Goal: Task Accomplishment & Management: Complete application form

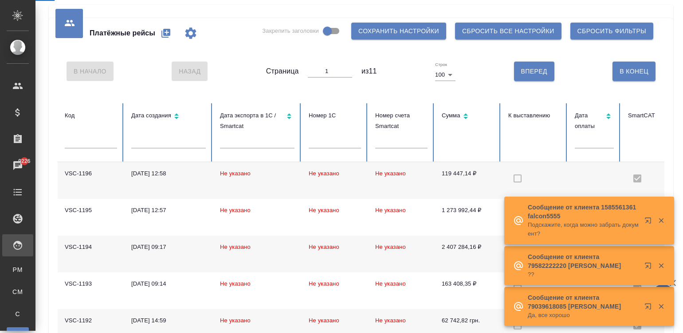
scroll to position [0, 253]
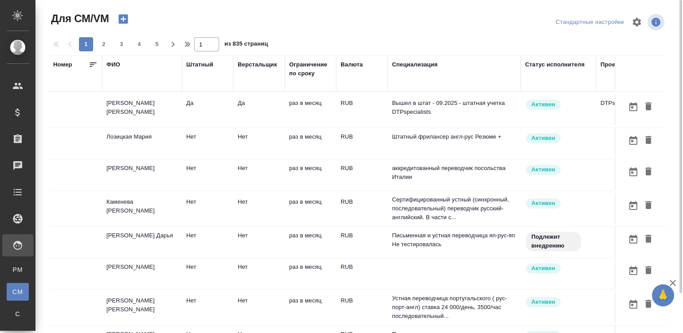
click at [432, 109] on p "Вышел в штат - 09.2025 - штатная учетка DTPspecialists" at bounding box center [454, 108] width 124 height 18
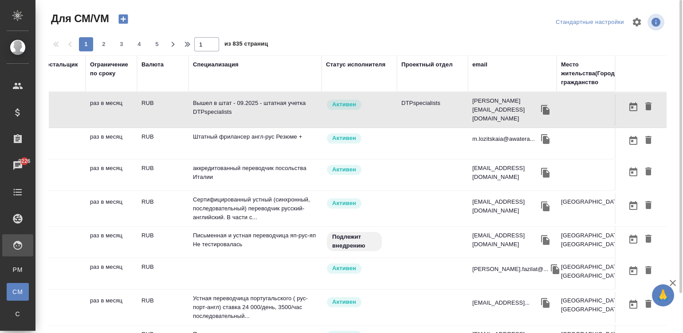
scroll to position [0, 199]
click at [474, 66] on div "email" at bounding box center [479, 64] width 15 height 9
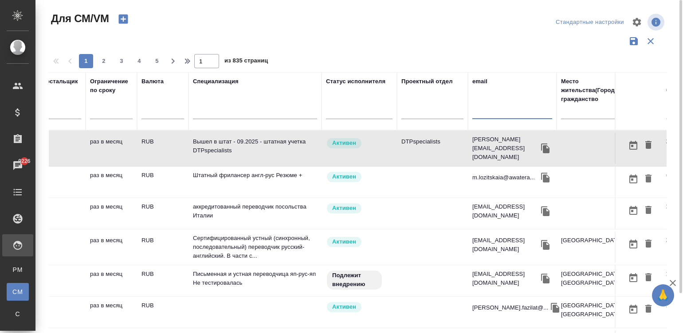
click at [480, 111] on input "text" at bounding box center [512, 113] width 80 height 11
paste input "(linguistzone@gmail.com)"
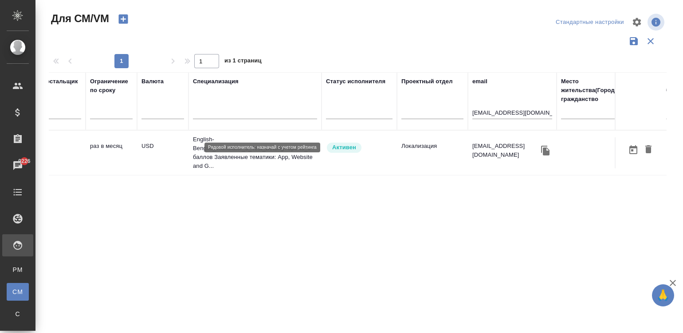
click at [364, 145] on div "Активен" at bounding box center [359, 148] width 67 height 12
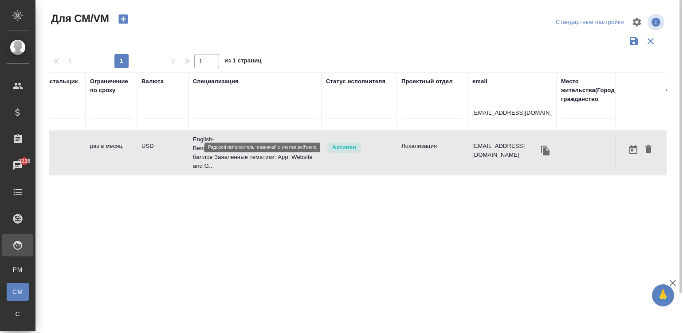
click at [364, 145] on div "Активен" at bounding box center [359, 148] width 67 height 12
click at [490, 116] on input "inguistzone@gmail.com" at bounding box center [512, 113] width 80 height 11
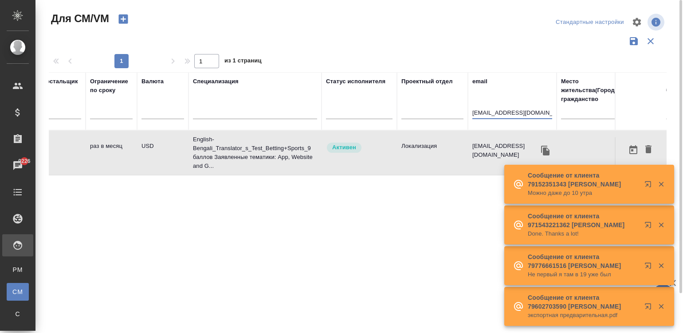
click at [490, 116] on input "inguistzone@gmail.com" at bounding box center [512, 113] width 80 height 11
paste input "[EMAIL_ADDRESS][DOMAIN_NAME]"
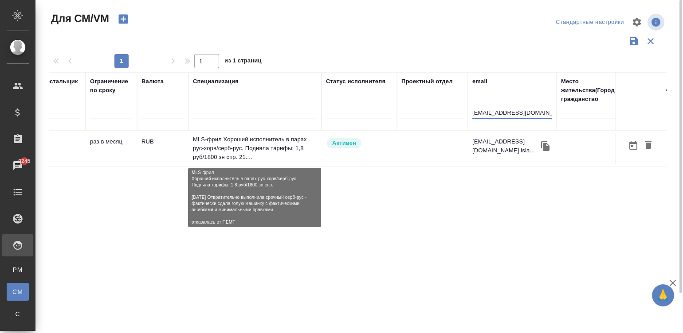
type input "[EMAIL_ADDRESS][DOMAIN_NAME]"
click at [257, 149] on p "MLS-фрил Хороший исполнитель в парах рус-хорв/серб-рус. Подняла тарифы: 1,8 руб…" at bounding box center [255, 148] width 124 height 27
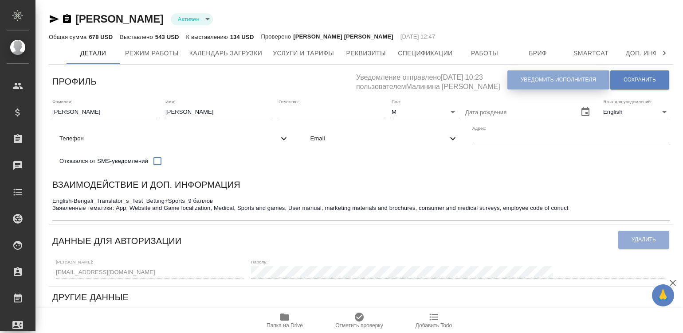
click at [531, 84] on button "Уведомить исполнителя" at bounding box center [558, 79] width 102 height 19
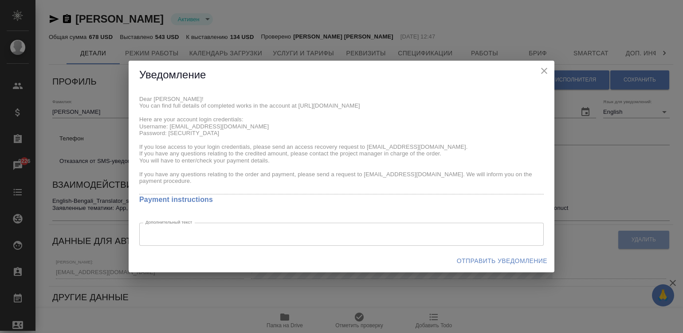
click at [126, 93] on div "Уведомление Dear Sugata! You can find full details of completed works in the ac…" at bounding box center [341, 166] width 683 height 333
click at [476, 258] on span "Отправить уведомление" at bounding box center [502, 261] width 90 height 11
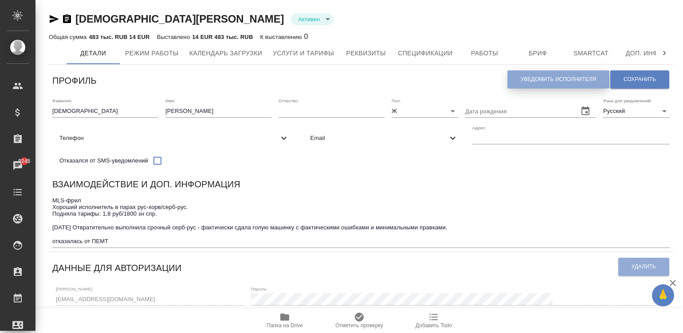
click at [530, 75] on button "Уведомить исполнителя" at bounding box center [558, 79] width 102 height 18
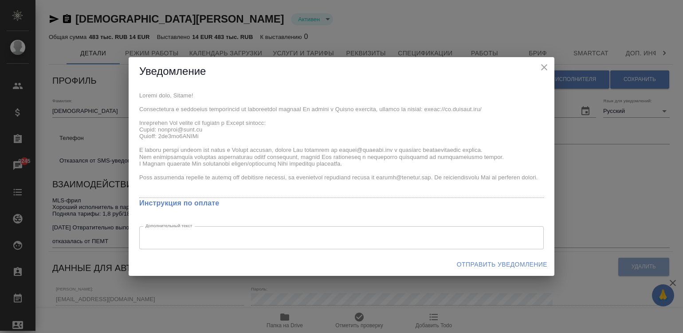
click at [137, 95] on div "x Инструкция по оплате Дополнительный текст x Дополнительный текст" at bounding box center [342, 169] width 426 height 167
click at [509, 264] on span "Отправить уведомление" at bounding box center [502, 264] width 90 height 11
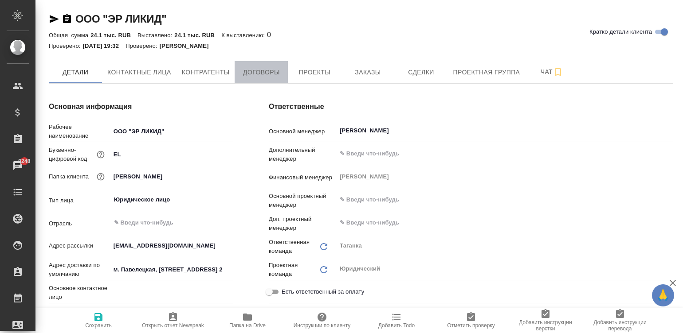
click at [259, 74] on span "Договоры" at bounding box center [261, 72] width 43 height 11
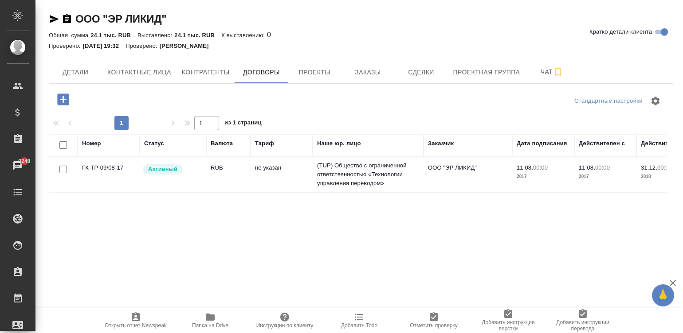
click at [59, 102] on icon "button" at bounding box center [63, 100] width 12 height 12
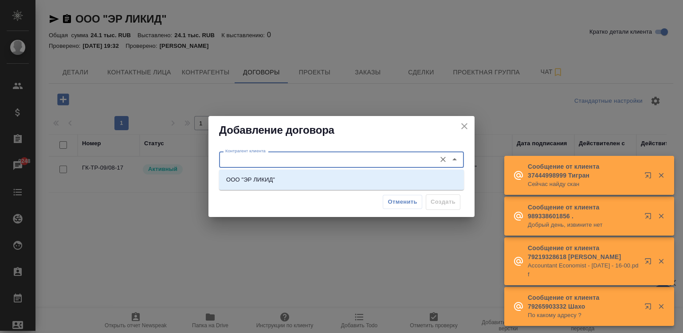
click at [293, 160] on input "Контрагент клиента" at bounding box center [327, 159] width 210 height 11
type input "монблп"
click at [295, 158] on input "монблп" at bounding box center [327, 159] width 210 height 11
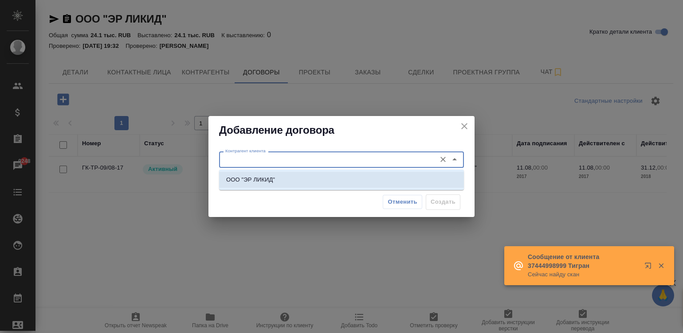
click at [261, 183] on p "ООО "ЭР ЛИКИД"" at bounding box center [250, 180] width 49 height 9
type input "ООО "ЭР ЛИКИД""
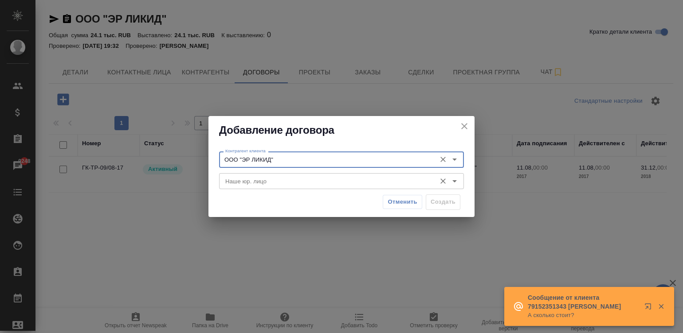
click at [273, 182] on input "Наше юр. лицо" at bounding box center [327, 181] width 210 height 11
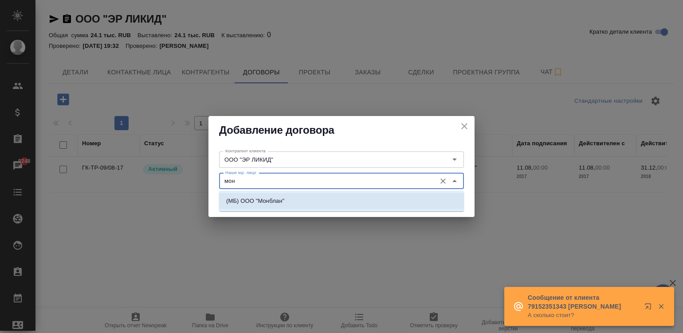
click at [290, 197] on li "(МБ) ООО "Монблан"" at bounding box center [341, 201] width 245 height 16
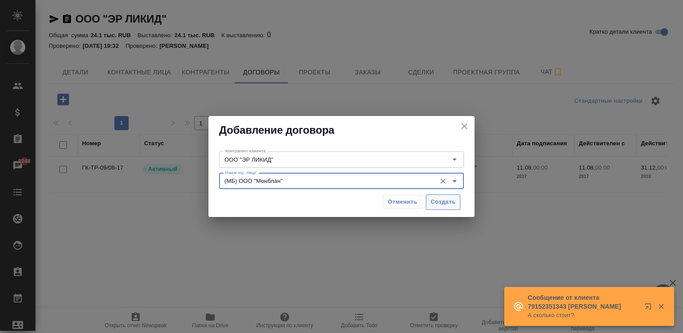
type input "(МБ) ООО "Монблан""
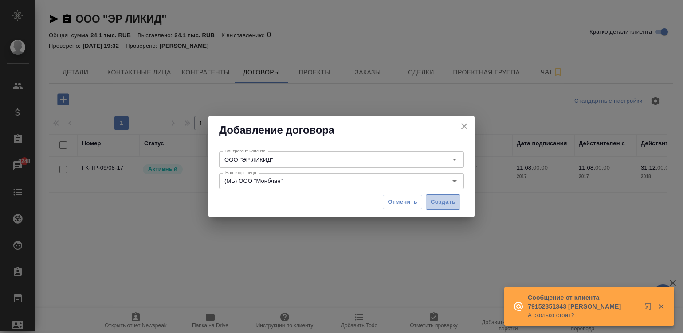
click at [436, 200] on span "Создать" at bounding box center [443, 202] width 25 height 10
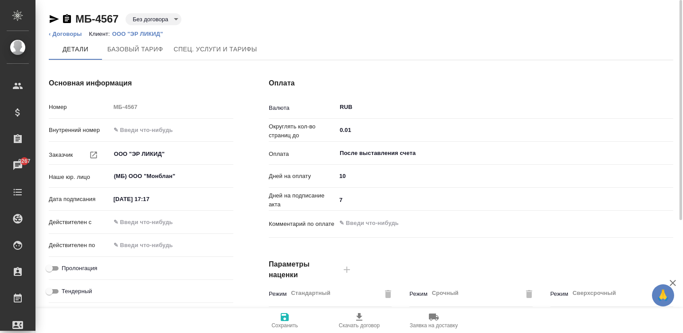
click at [299, 33] on ol "‹ Договоры Клиент: ООО "ЭР ЛИКИД"" at bounding box center [361, 34] width 624 height 9
click at [162, 198] on input "23.09.2025 17:17" at bounding box center [149, 199] width 78 height 13
click at [162, 198] on input "23.09.2025 17:17" at bounding box center [150, 199] width 78 height 13
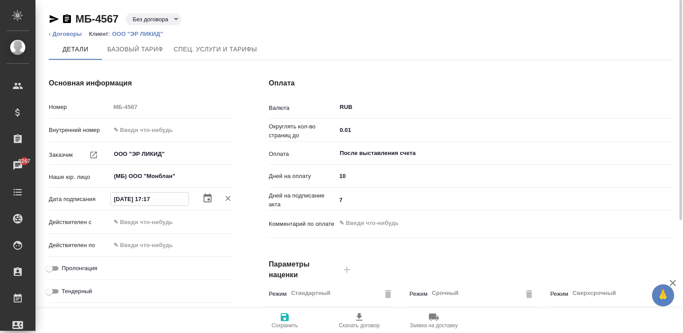
click at [162, 198] on input "23.09.2025 17:17" at bounding box center [150, 199] width 78 height 13
type input "2_.__.____ __:__"
type textarea "x"
type input "23.__.____ __:__"
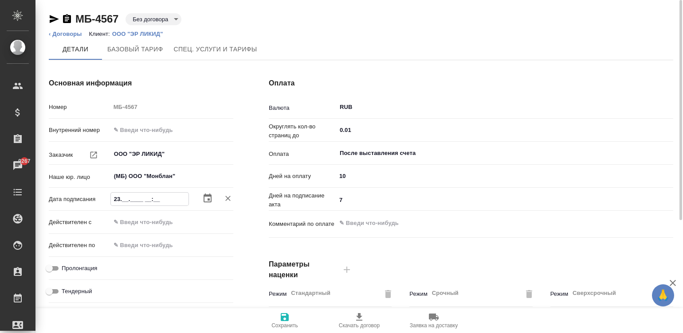
type textarea "x"
type input "23.0_.____ __:__"
type textarea "x"
type input "23.09.____ __:__"
type textarea "x"
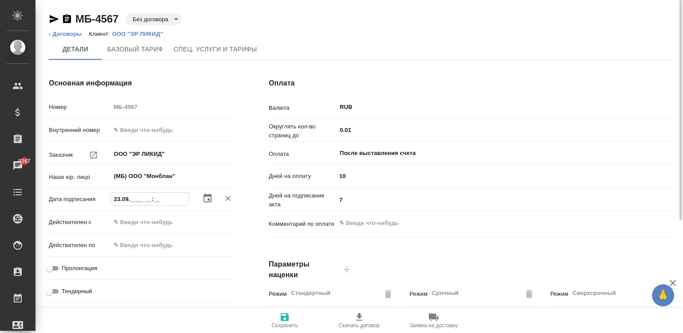
type input "23.09.2___ __:__"
type textarea "x"
type input "23.09.20__ __:__"
type textarea "x"
type input "23.09.202_ __:__"
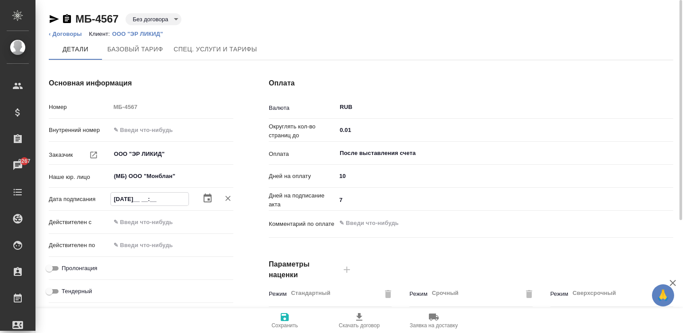
type textarea "x"
type input "23.09.2025 __:__"
type textarea "x"
type input "23.09.2025 0_:__"
type textarea "x"
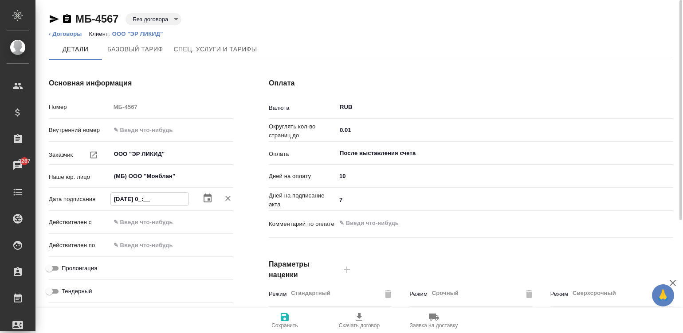
type input "23.09.2025 09:__"
type textarea "x"
type input "23.09.2025 09:0_"
type textarea "x"
type input "23.09.2025 09:00"
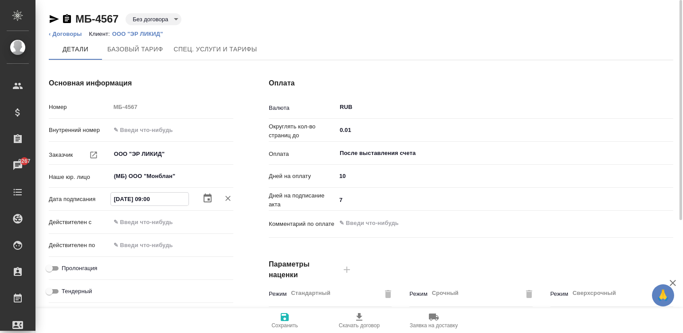
type textarea "x"
type input "23.09.2025 09:00"
click at [153, 224] on input "text" at bounding box center [150, 222] width 78 height 13
paste input "23.09.2025 09:00"
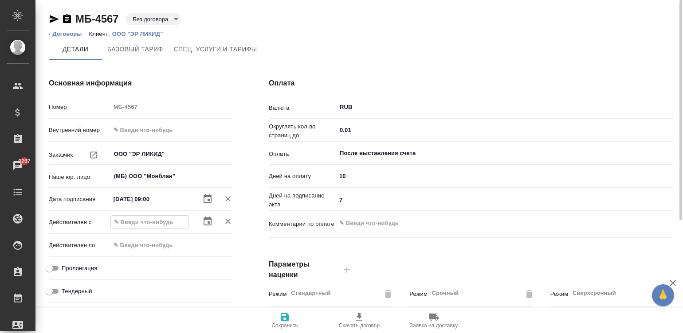
type input "23.09.2025 09:00"
type textarea "x"
type input "23.09.2025 09:00"
click at [54, 267] on input "Пролонгация" at bounding box center [49, 268] width 32 height 11
checkbox input "true"
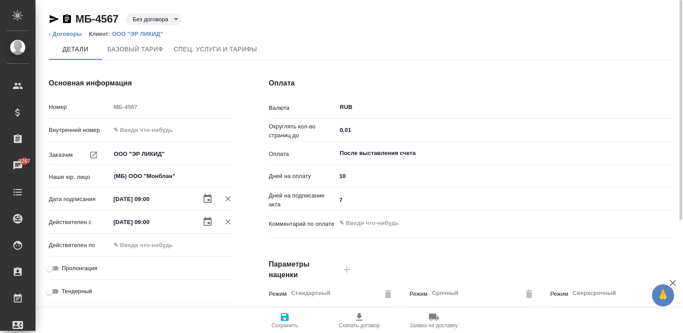
type textarea "x"
click at [366, 145] on div "После выставления счета ​" at bounding box center [504, 153] width 337 height 16
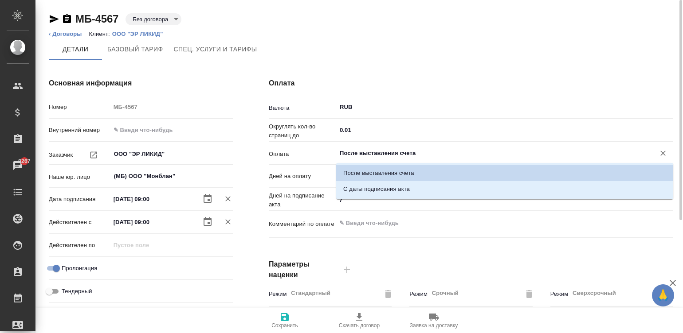
click at [393, 149] on input "После выставления счета" at bounding box center [490, 153] width 302 height 11
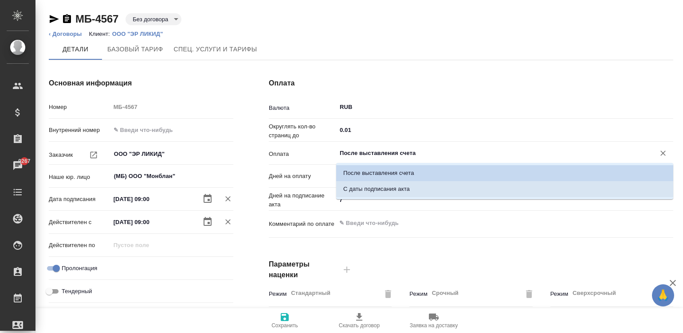
click at [392, 193] on p "С даты подписания акта" at bounding box center [376, 189] width 67 height 9
type input "С даты подписания акта"
type textarea "x"
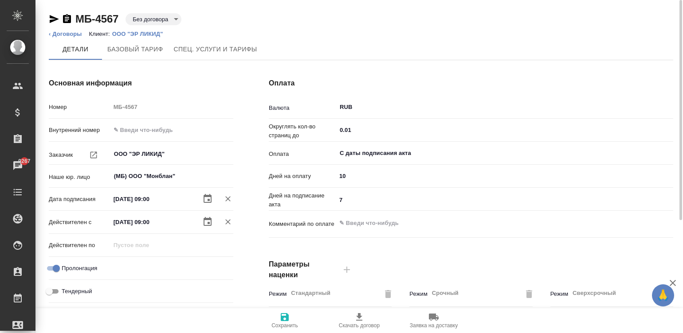
click at [255, 242] on div "Оплата Валюта RUB ​ Округлять кол-во страниц до 0.01 ​ Оплата С даты подписания…" at bounding box center [471, 228] width 440 height 337
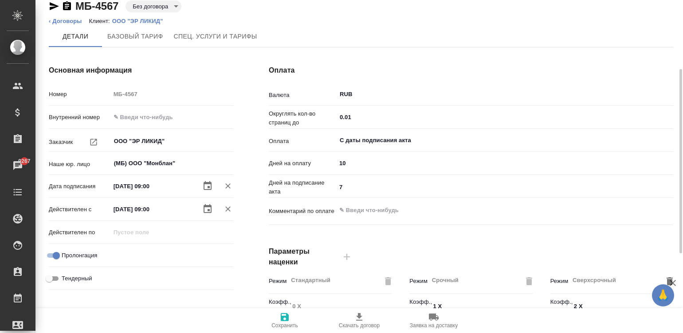
scroll to position [93, 0]
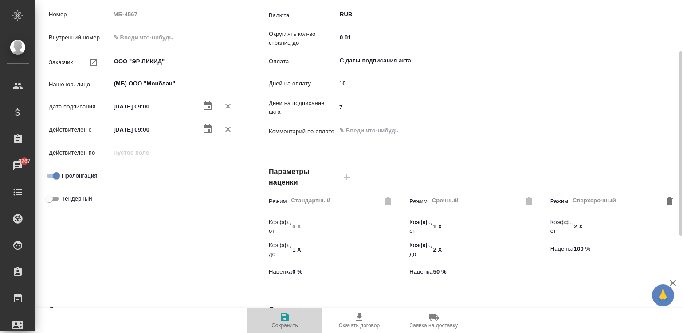
click at [277, 316] on span "Сохранить" at bounding box center [285, 320] width 64 height 17
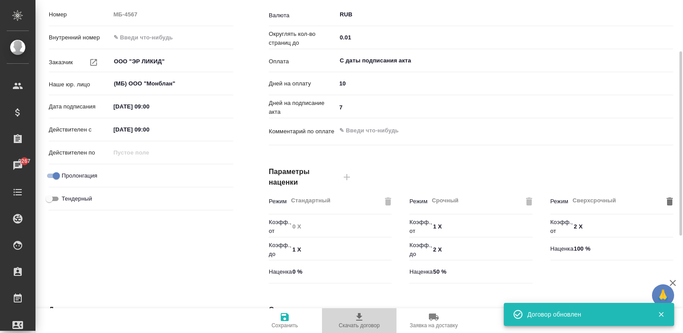
click at [364, 325] on span "Скачать договор" at bounding box center [359, 326] width 41 height 6
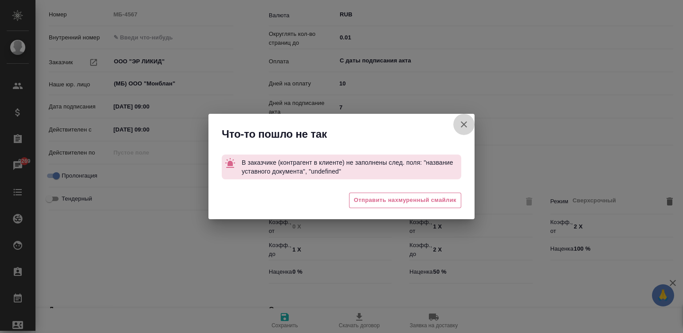
click at [458, 121] on button "button" at bounding box center [463, 124] width 21 height 21
type textarea "x"
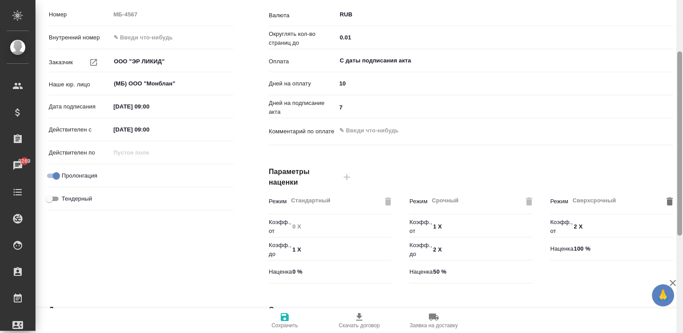
scroll to position [0, 0]
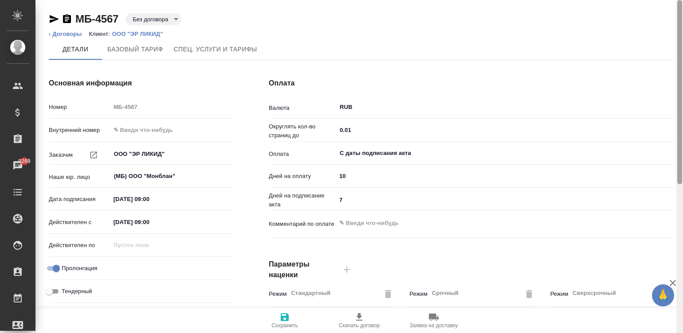
click at [677, 16] on div at bounding box center [679, 167] width 7 height 334
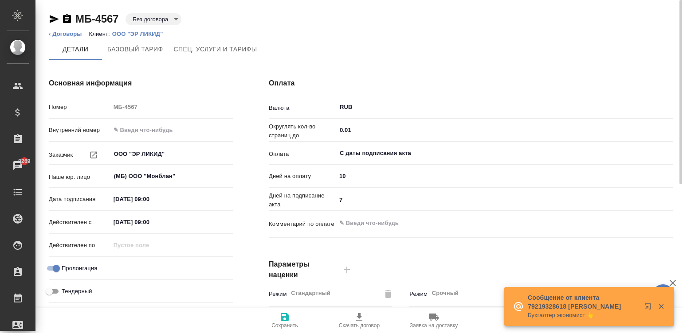
click at [135, 33] on p "ООО "ЭР ЛИКИД"" at bounding box center [141, 34] width 58 height 7
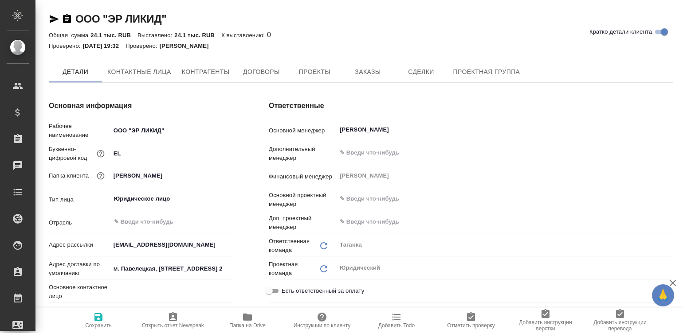
type textarea "x"
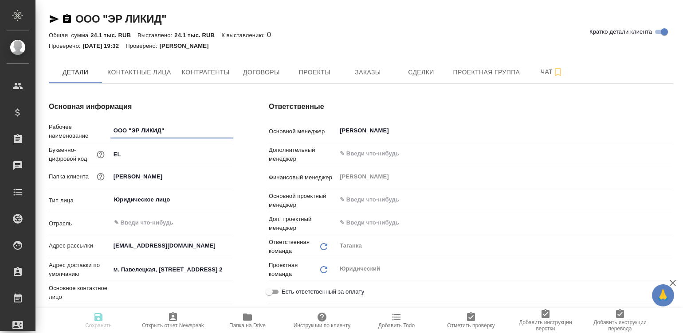
type textarea "x"
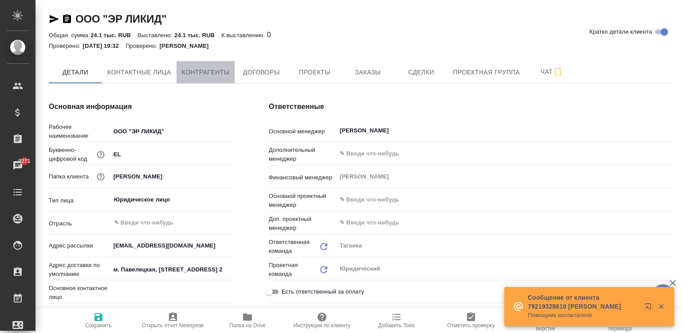
click at [177, 75] on button "Контрагенты" at bounding box center [205, 72] width 59 height 22
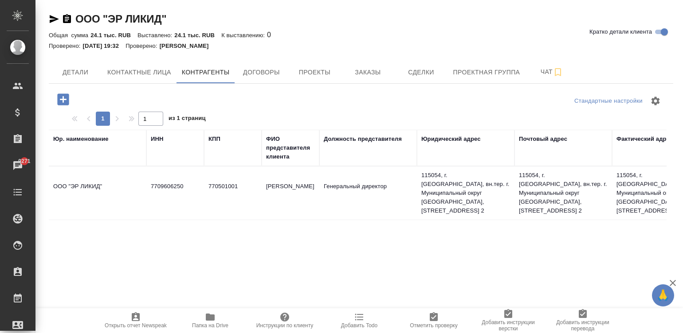
scroll to position [0, 540]
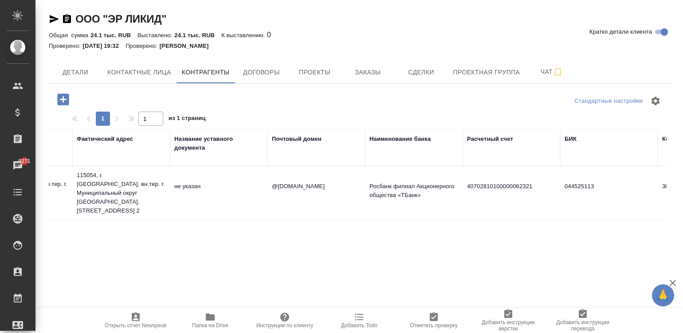
click at [299, 194] on td "@air-lead.ru" at bounding box center [316, 193] width 98 height 31
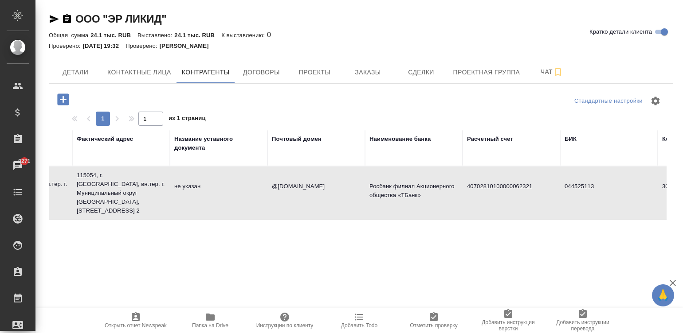
click at [299, 194] on td "@air-lead.ru" at bounding box center [316, 193] width 98 height 31
type textarea "ООО "ЭР ЛИКИД""
type input "7709606250"
type input "770501001"
type input "Будыгин Виктор Александрович"
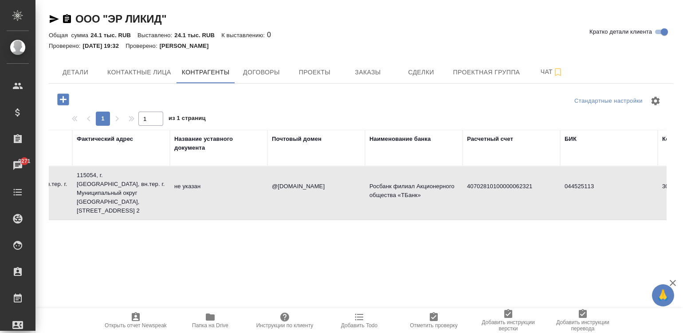
type input "Генеральный директор"
type textarea "115054, г. Москва, вн.тер. г. Муниципальный округ Замоскворечье, Космодамианска…"
type input "@air-lead.ru"
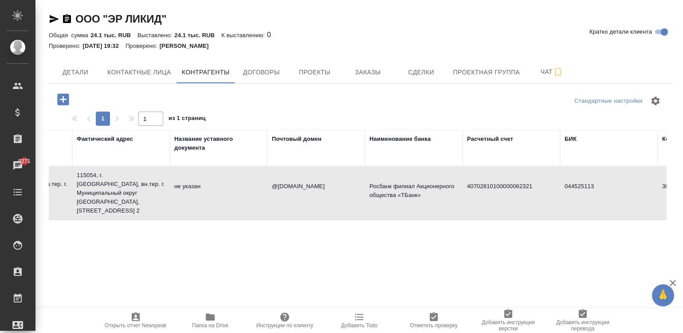
type input "Росбанк филиал Акционерного общества «ТБанк»"
type input "40702810100000062321"
type input "044525113"
type input "30101810545374525113"
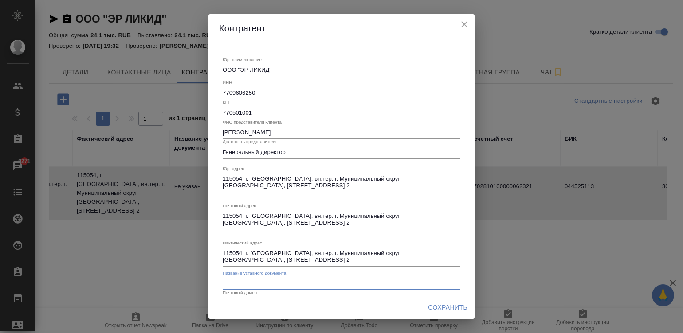
click at [329, 279] on input "text" at bounding box center [342, 284] width 238 height 12
click at [445, 306] on span "Сохранить" at bounding box center [447, 307] width 39 height 11
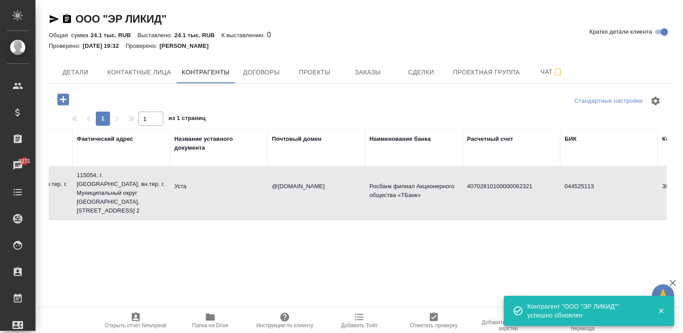
click at [212, 200] on td "Уста" at bounding box center [219, 193] width 98 height 31
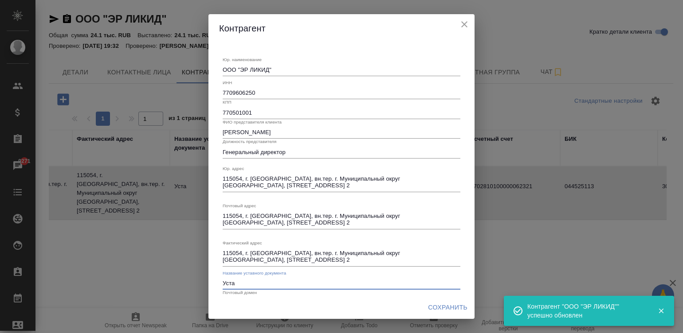
click at [247, 284] on input "Уста" at bounding box center [342, 284] width 238 height 12
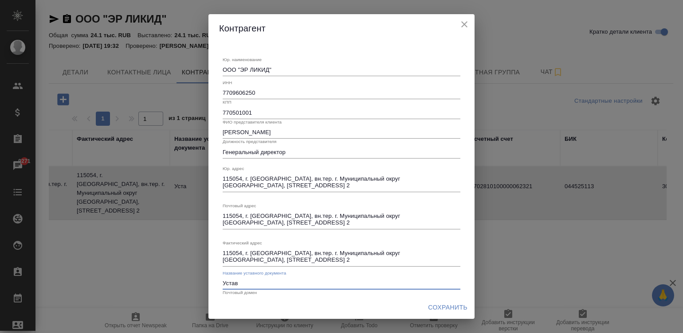
type input "Устав"
click at [444, 307] on span "Сохранить" at bounding box center [447, 307] width 39 height 11
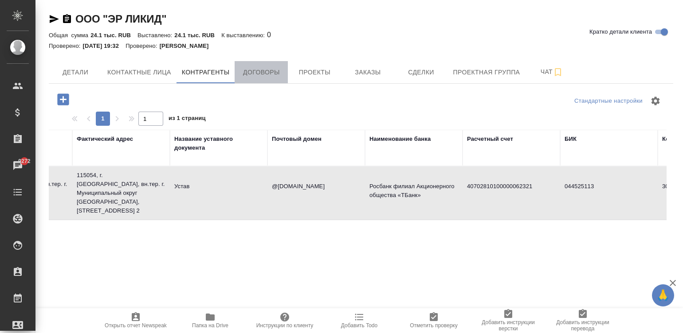
click at [262, 70] on span "Договоры" at bounding box center [261, 72] width 43 height 11
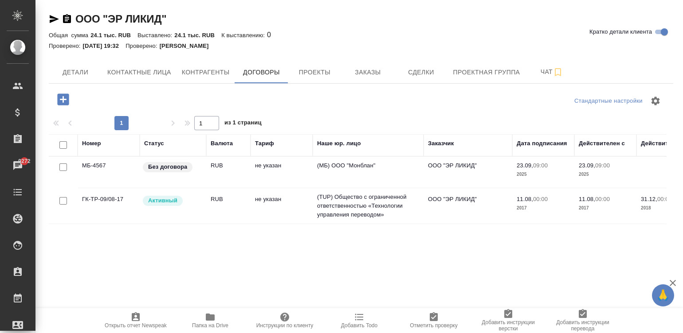
click at [219, 172] on td "RUB" at bounding box center [228, 172] width 44 height 31
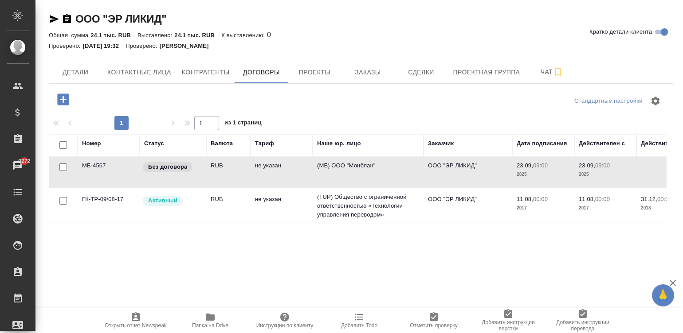
click at [219, 172] on td "RUB" at bounding box center [228, 172] width 44 height 31
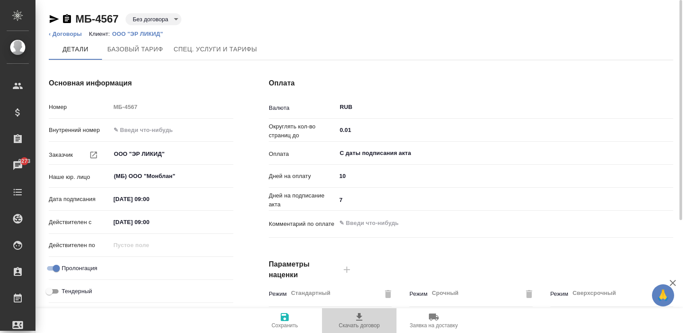
click at [361, 319] on icon "button" at bounding box center [359, 317] width 11 height 11
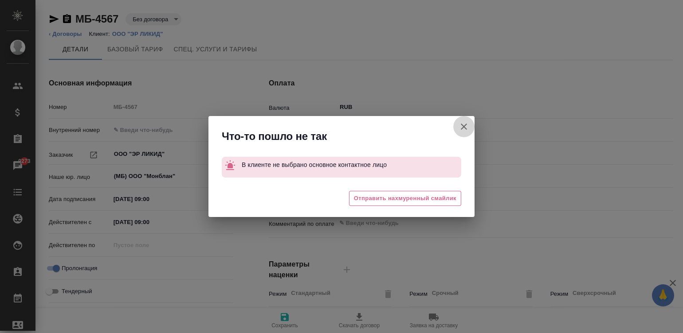
click at [459, 128] on icon "button" at bounding box center [463, 126] width 11 height 11
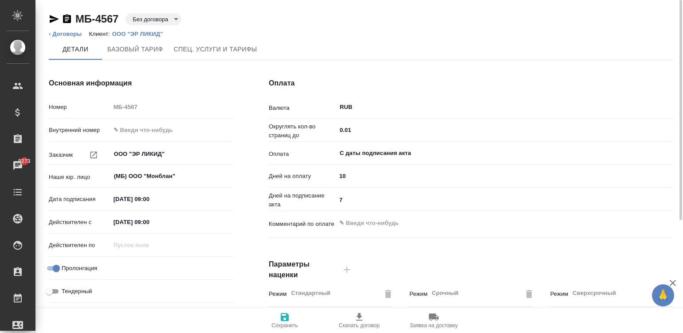
click at [140, 31] on p "ООО "ЭР ЛИКИД"" at bounding box center [141, 34] width 58 height 7
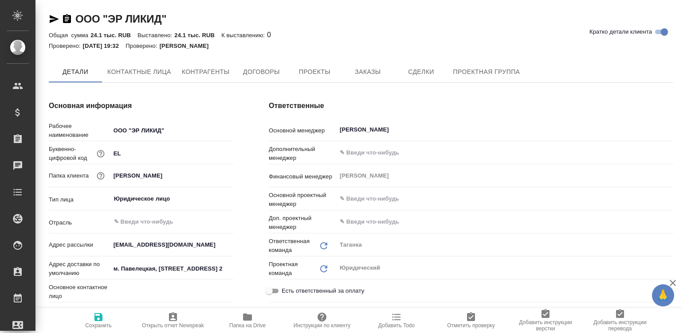
type textarea "x"
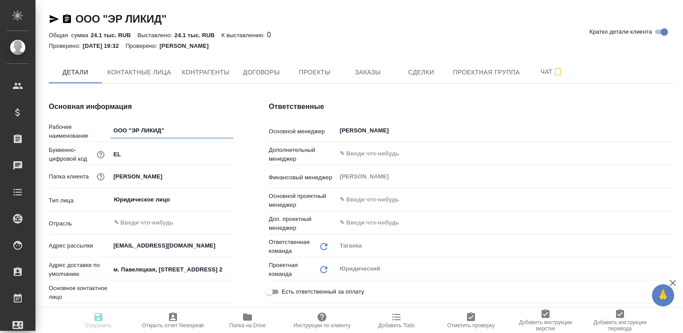
type textarea "x"
click at [253, 219] on div "Ответственные Основной менеджер [PERSON_NAME] Дополнительный менеджер ​ Финансо…" at bounding box center [471, 284] width 440 height 400
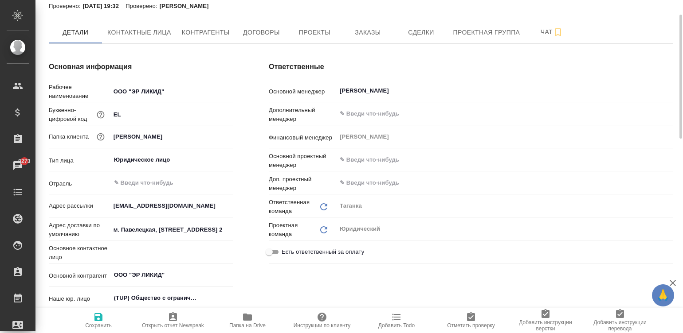
scroll to position [53, 0]
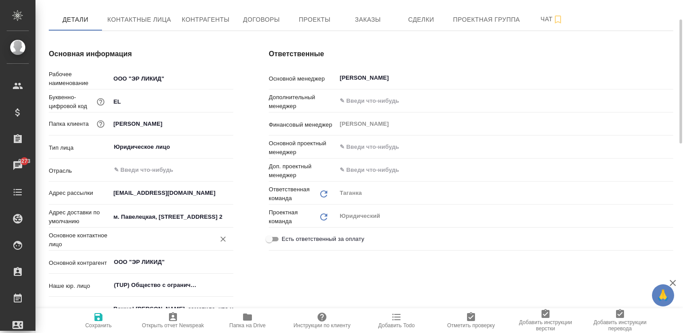
click at [143, 242] on input "text" at bounding box center [157, 239] width 88 height 11
